Goal: Task Accomplishment & Management: Use online tool/utility

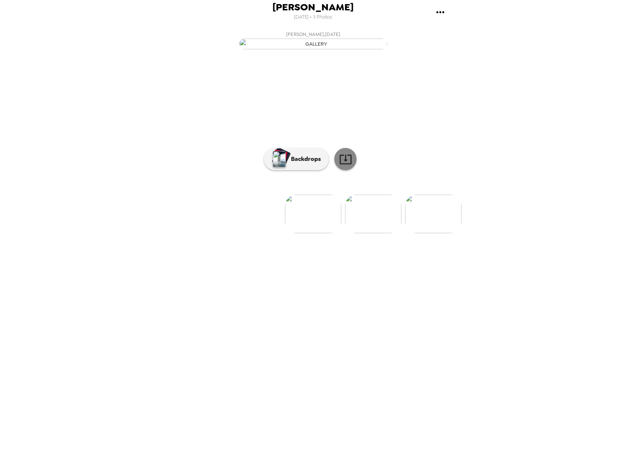
click at [347, 166] on icon at bounding box center [345, 159] width 13 height 13
click at [317, 233] on img at bounding box center [313, 213] width 56 height 39
click at [315, 233] on img at bounding box center [313, 213] width 56 height 39
click at [332, 233] on img at bounding box center [313, 213] width 56 height 39
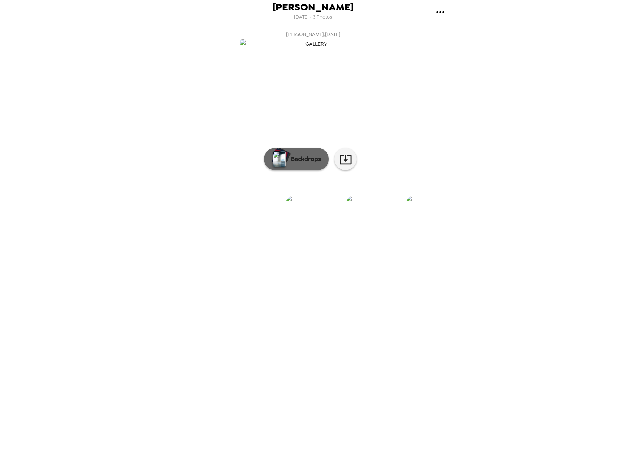
click at [304, 163] on p "Backdrops" at bounding box center [304, 158] width 34 height 9
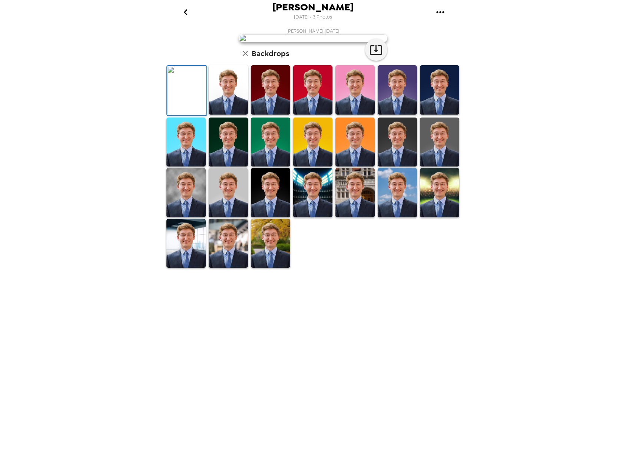
click at [172, 217] on img at bounding box center [185, 192] width 39 height 49
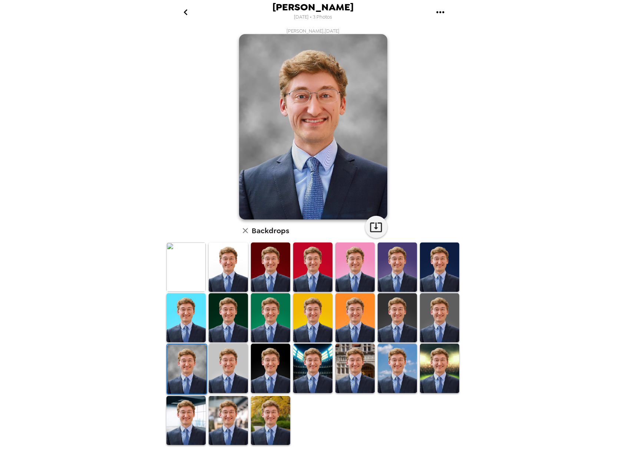
click at [178, 271] on img at bounding box center [185, 266] width 39 height 49
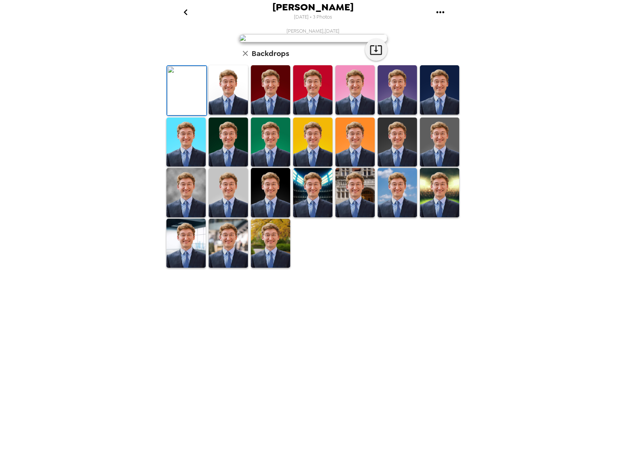
click at [181, 217] on img at bounding box center [185, 192] width 39 height 49
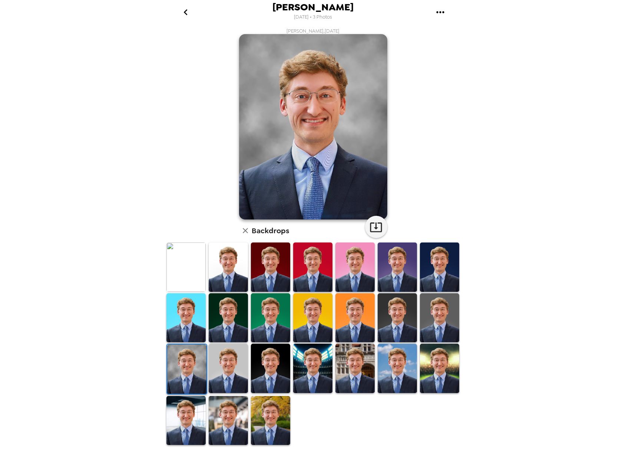
click at [190, 273] on img at bounding box center [185, 266] width 39 height 49
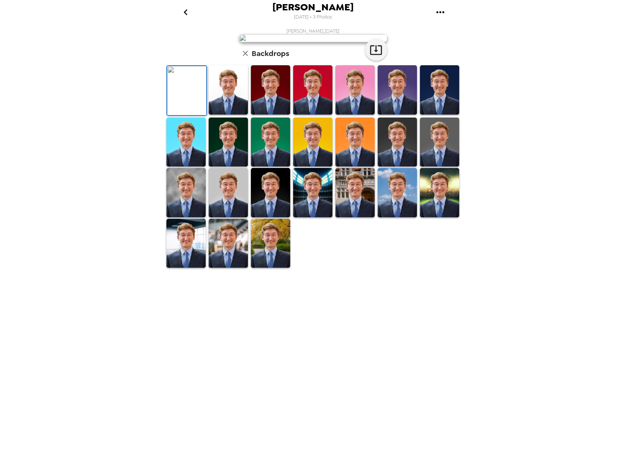
click at [67, 56] on div "Eric Pulick 9/10/2025 • 3 Photos Eric Pulick , 09-10-2025 Backdrops" at bounding box center [313, 236] width 626 height 472
